Goal: Check status: Check status

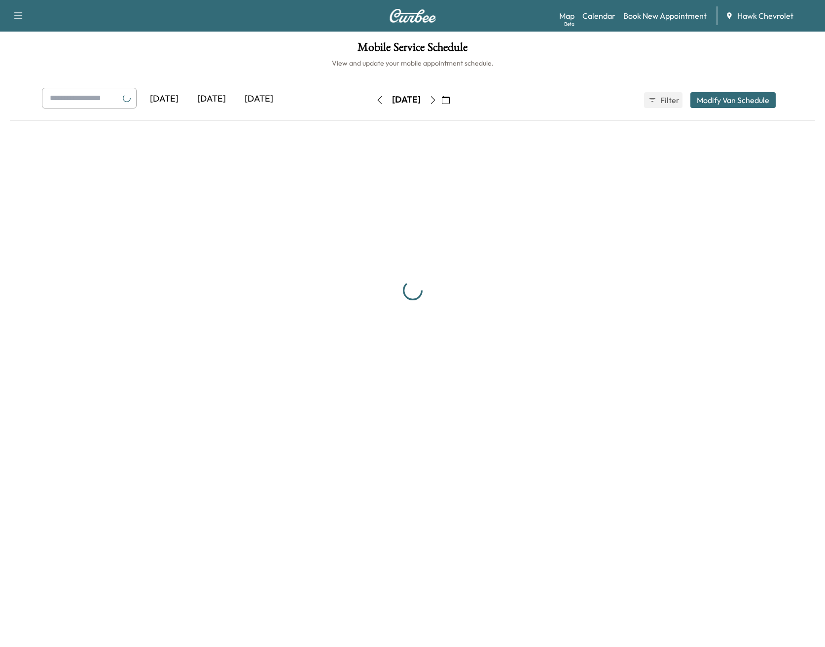
click at [261, 97] on div "[DATE]" at bounding box center [258, 99] width 47 height 23
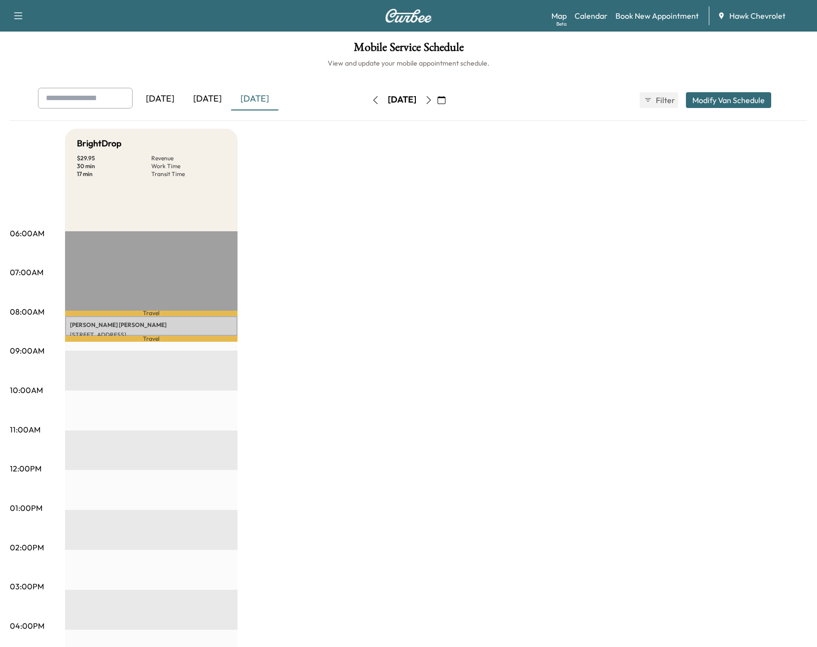
click at [446, 100] on icon "button" at bounding box center [442, 100] width 8 height 8
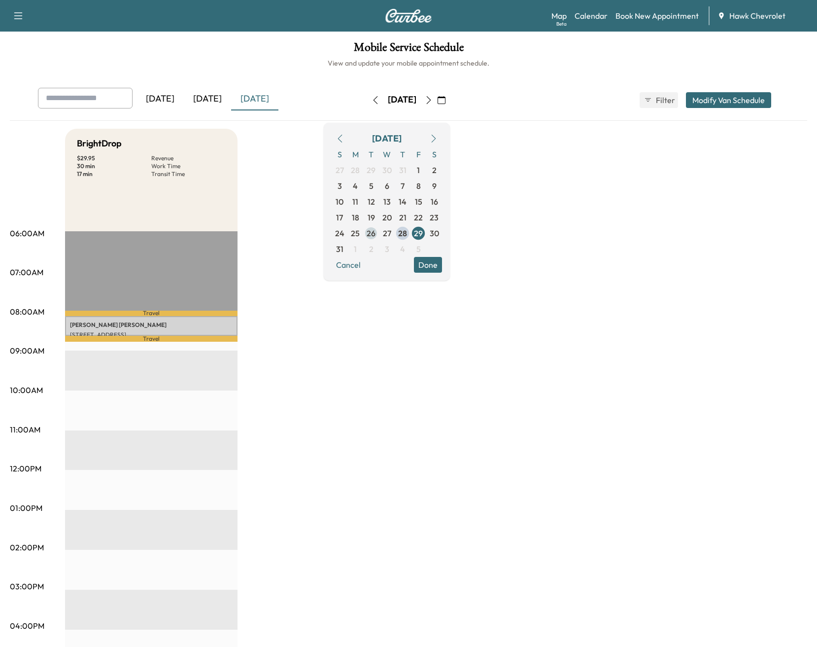
click at [379, 233] on span "26" at bounding box center [371, 233] width 16 height 16
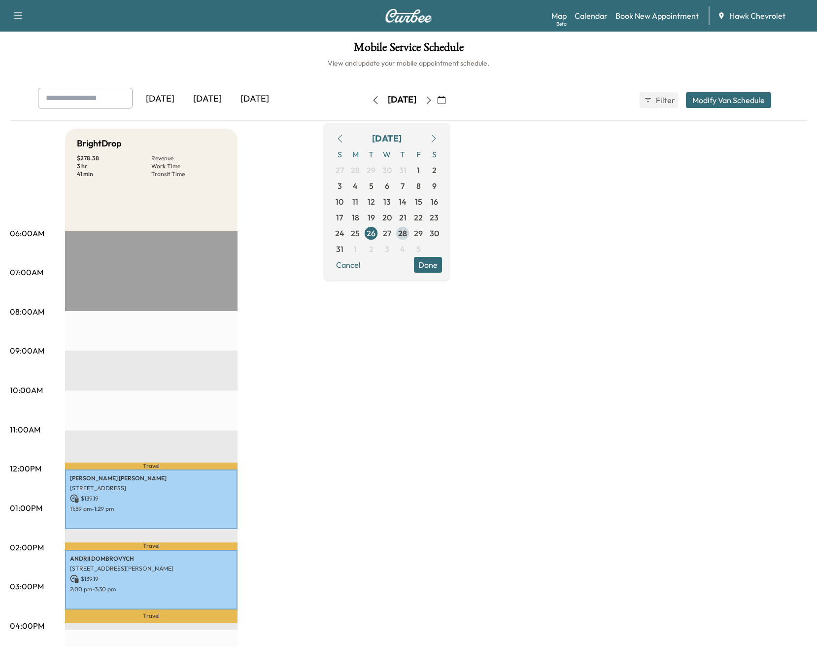
click at [407, 234] on span "28" at bounding box center [402, 233] width 9 height 12
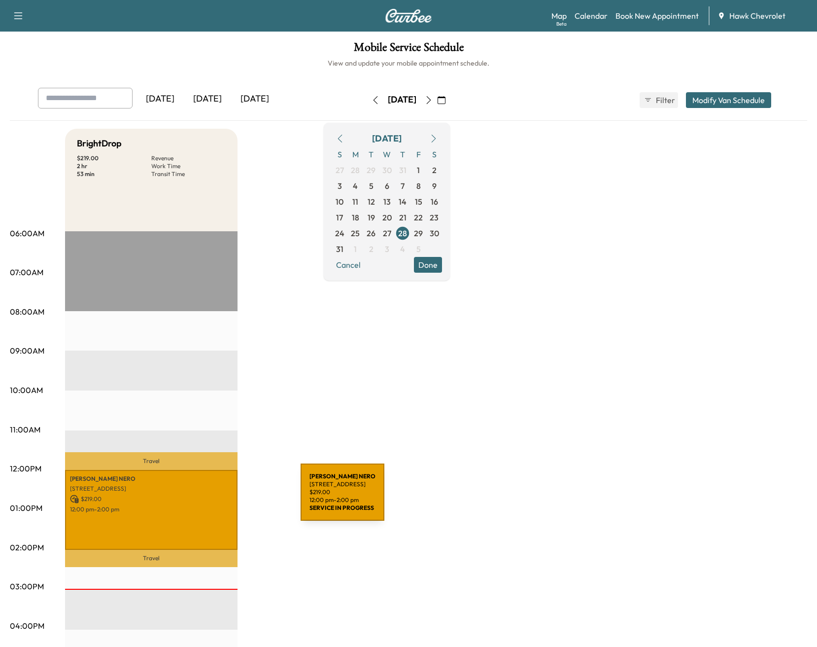
click at [227, 498] on p "$ 219.00" at bounding box center [151, 499] width 163 height 9
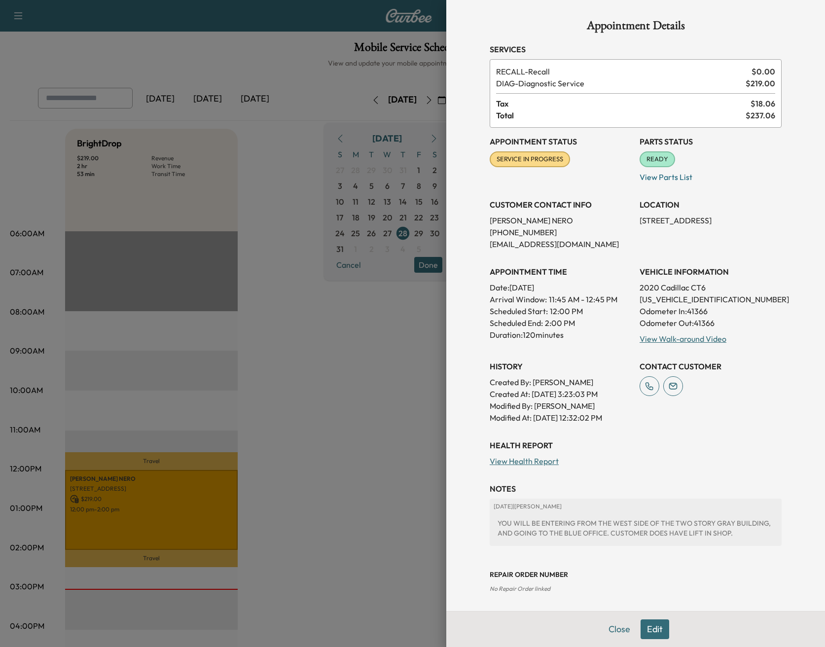
click at [542, 154] on div "SERVICE IN PROGRESS" at bounding box center [530, 159] width 80 height 16
click at [541, 160] on span "SERVICE IN PROGRESS" at bounding box center [530, 159] width 78 height 10
click at [653, 487] on h3 "NOTES" at bounding box center [636, 489] width 292 height 12
click at [604, 627] on button "Close" at bounding box center [619, 629] width 35 height 20
